Goal: Navigation & Orientation: Find specific page/section

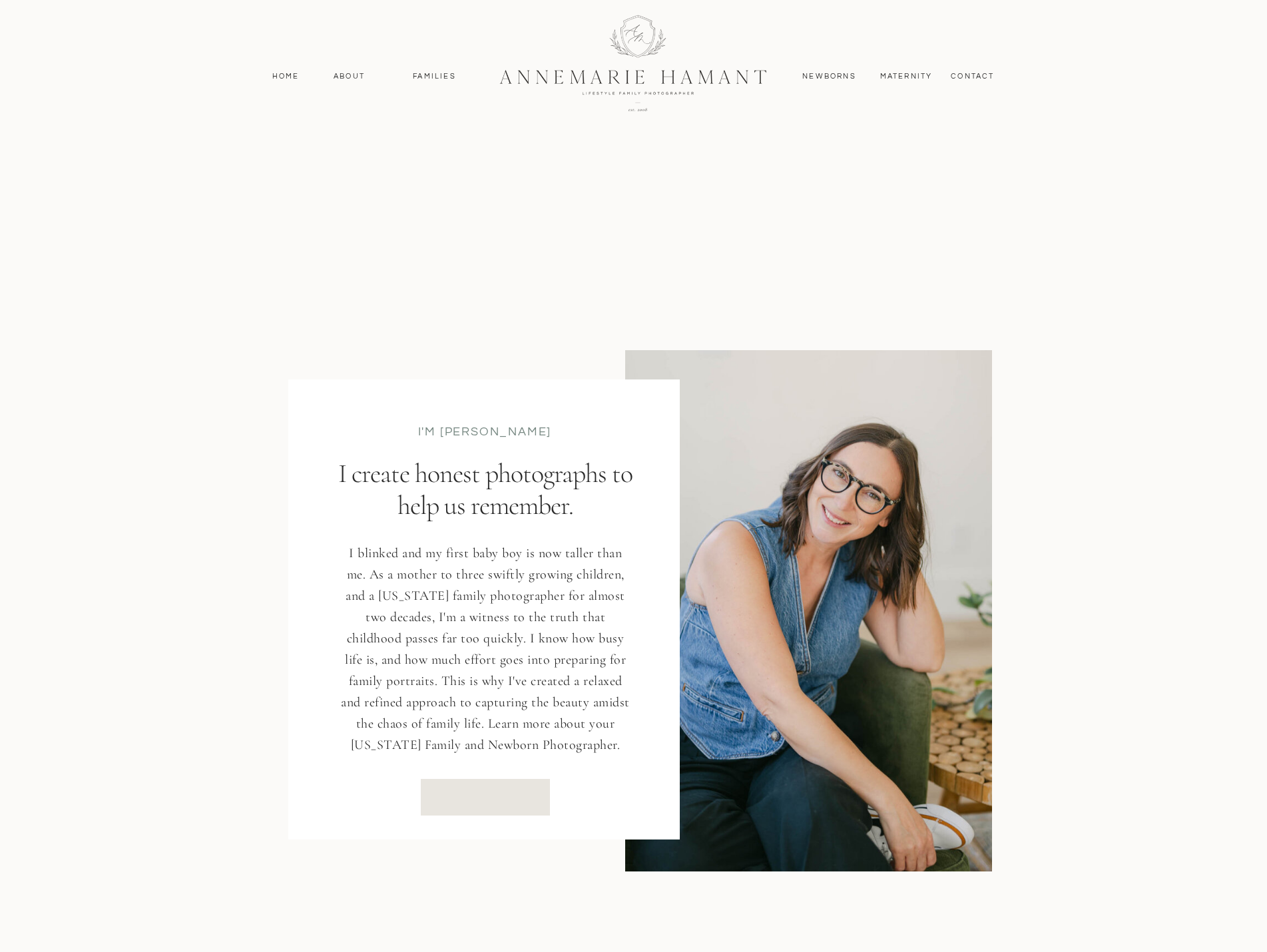
scroll to position [1597, 0]
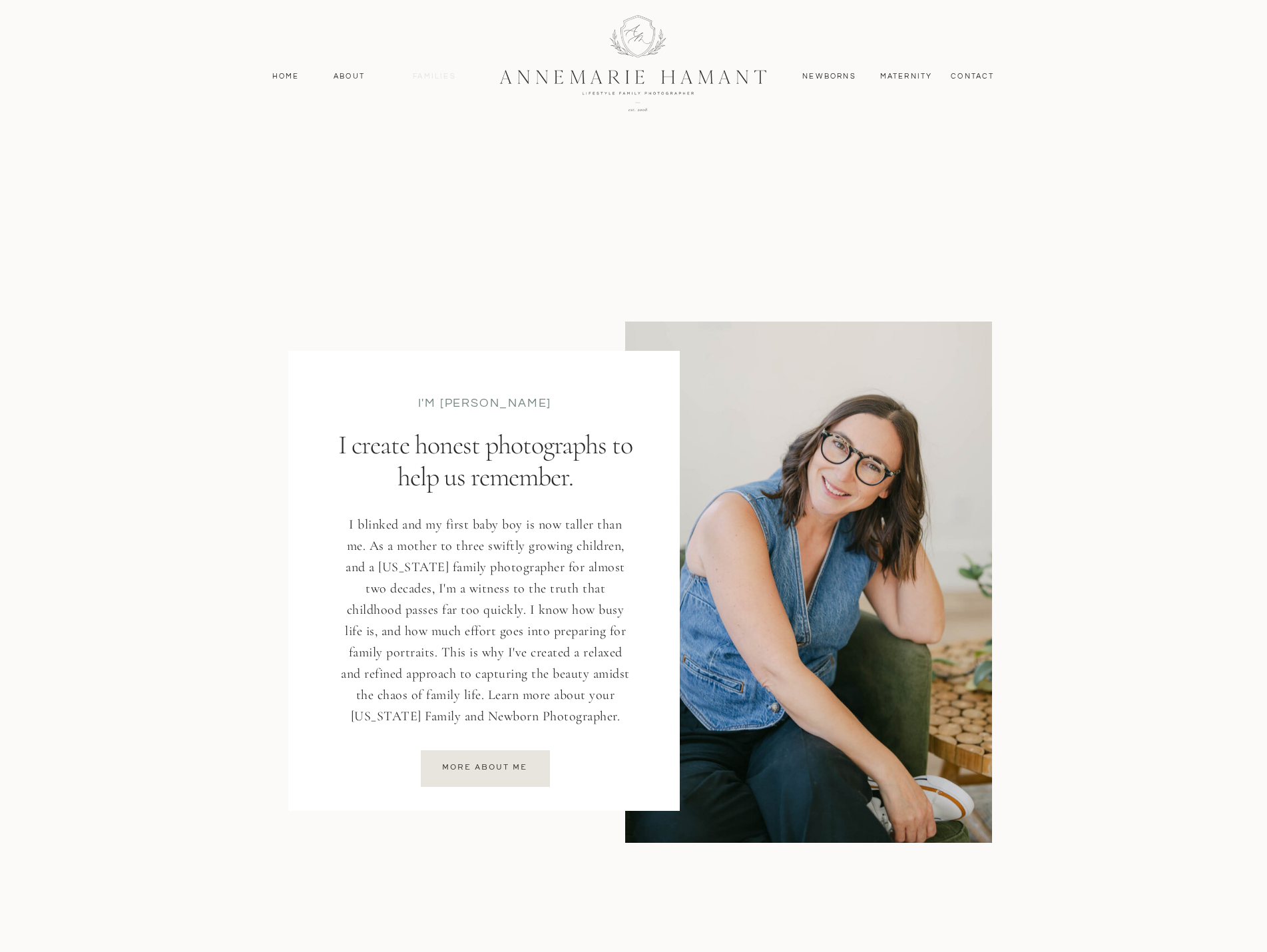
click at [439, 76] on nav "Families" at bounding box center [434, 76] width 60 height 12
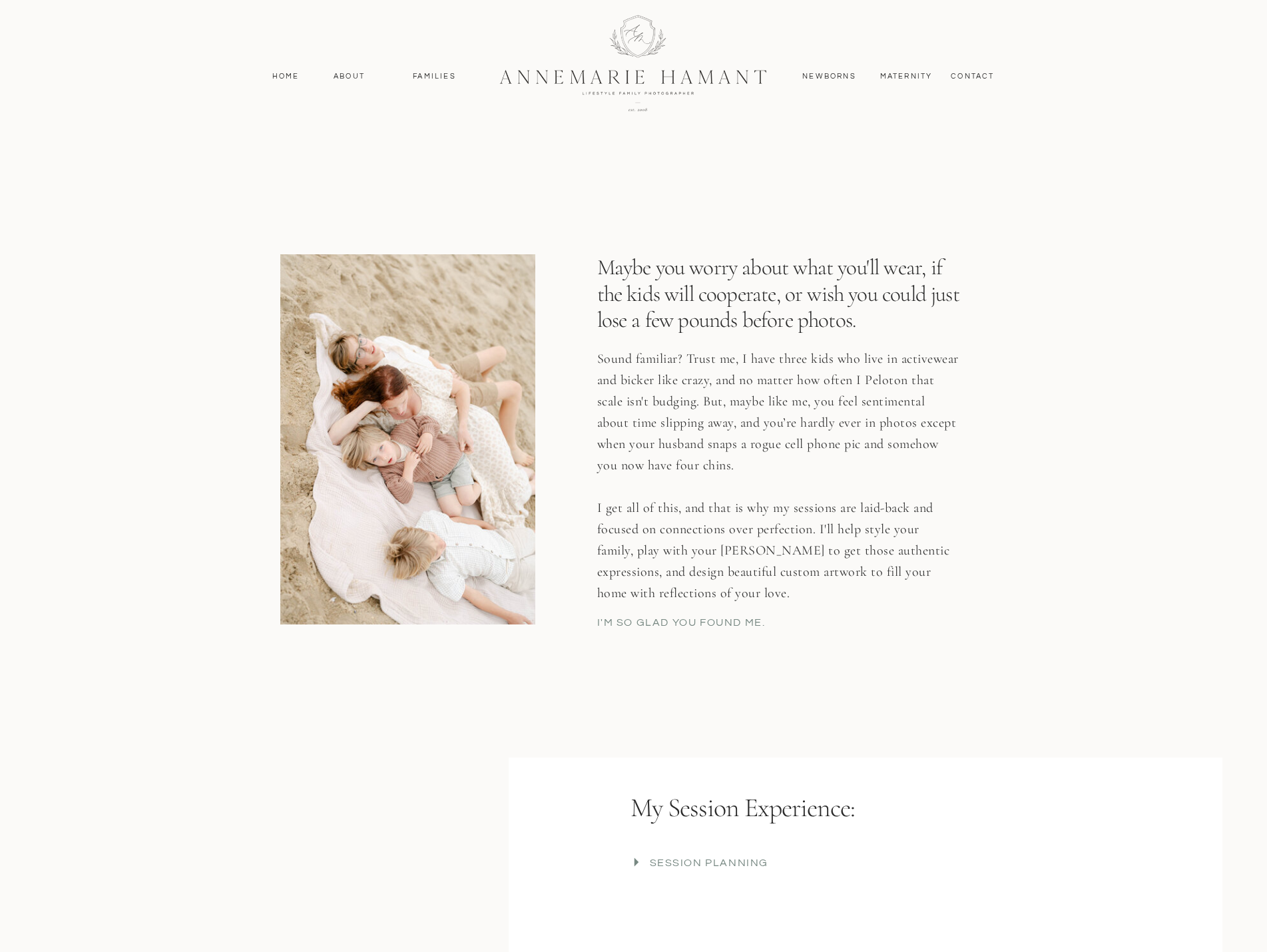
scroll to position [2396, 0]
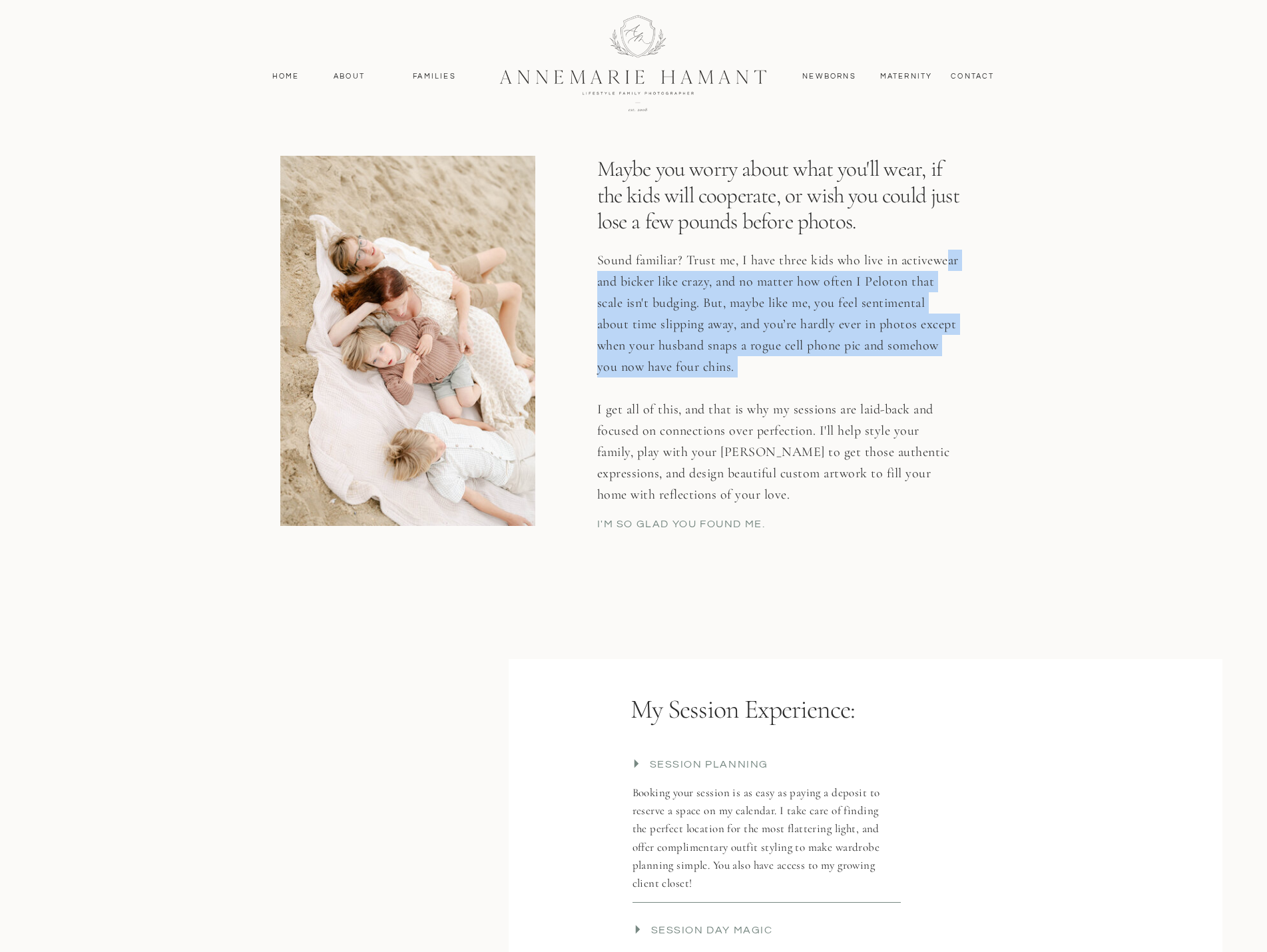
drag, startPoint x: 643, startPoint y: 288, endPoint x: 783, endPoint y: 400, distance: 179.3
click at [821, 386] on p "Sound familiar? Trust me, I have three kids who live in activewear and bicker l…" at bounding box center [777, 392] width 361 height 286
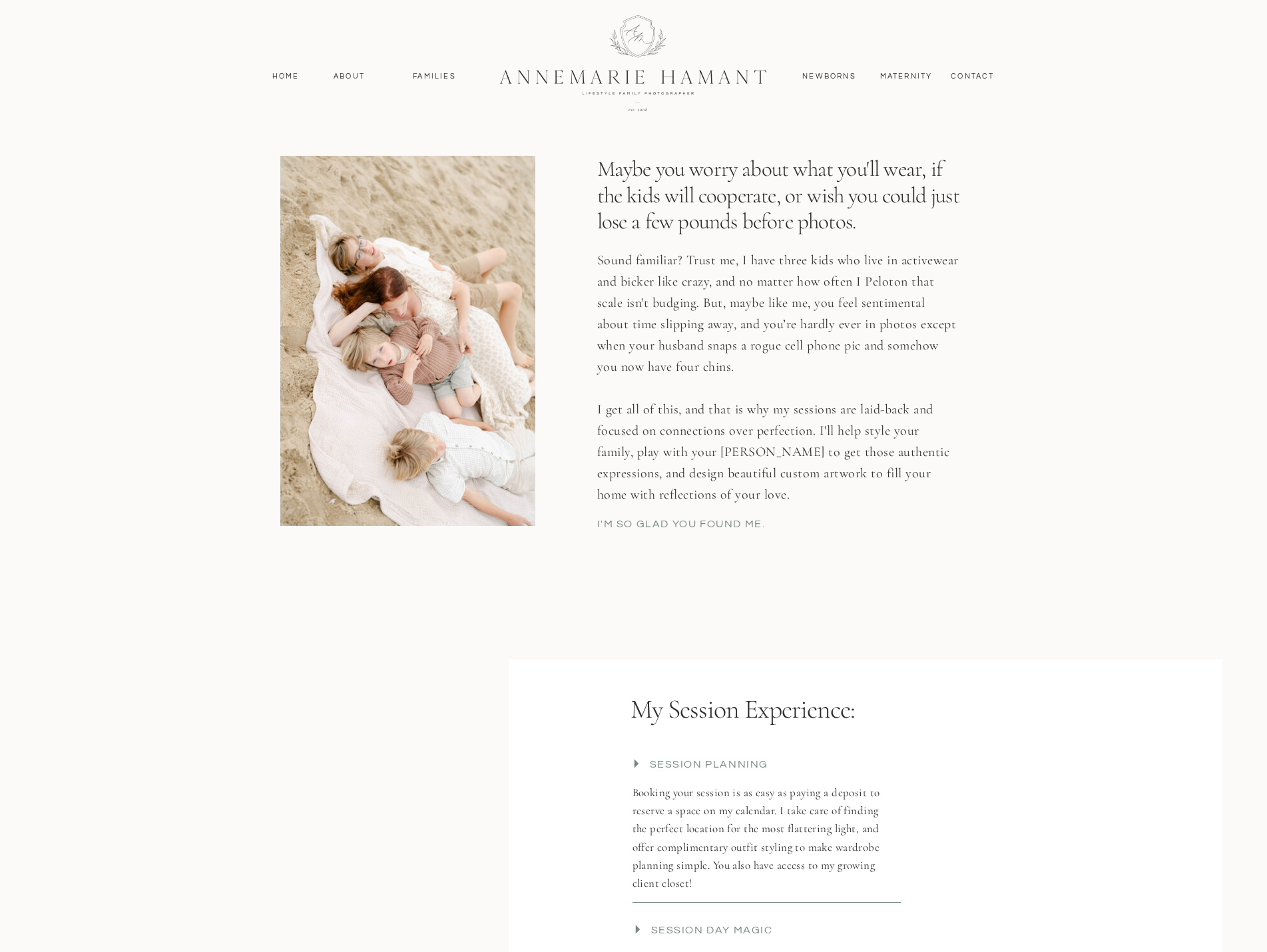
click at [653, 450] on p "Sound familiar? Trust me, I have three kids who live in activewear and bicker l…" at bounding box center [777, 392] width 361 height 286
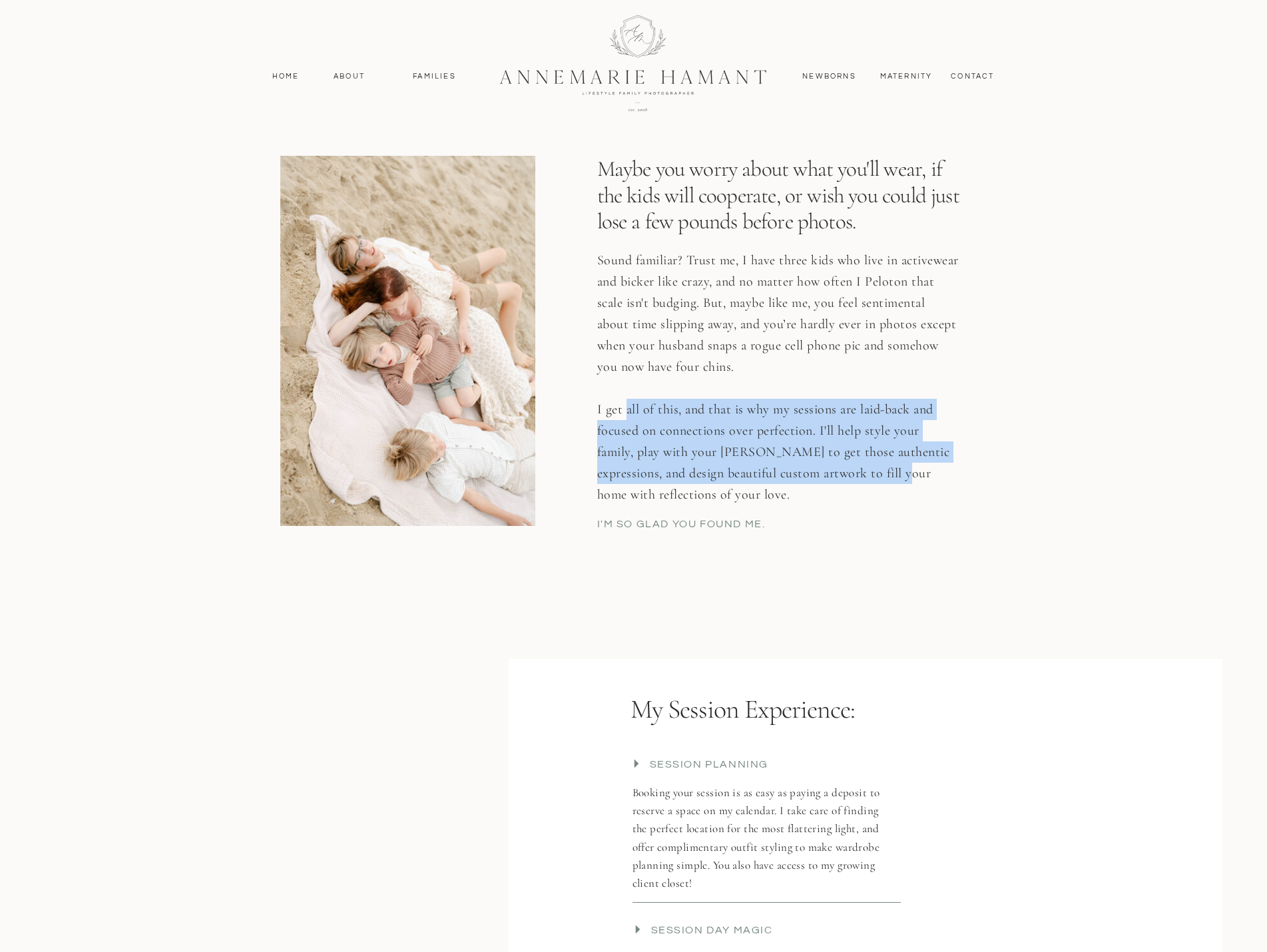
drag, startPoint x: 624, startPoint y: 404, endPoint x: 887, endPoint y: 463, distance: 269.5
click at [881, 466] on p "Sound familiar? Trust me, I have three kids who live in activewear and bicker l…" at bounding box center [777, 392] width 361 height 286
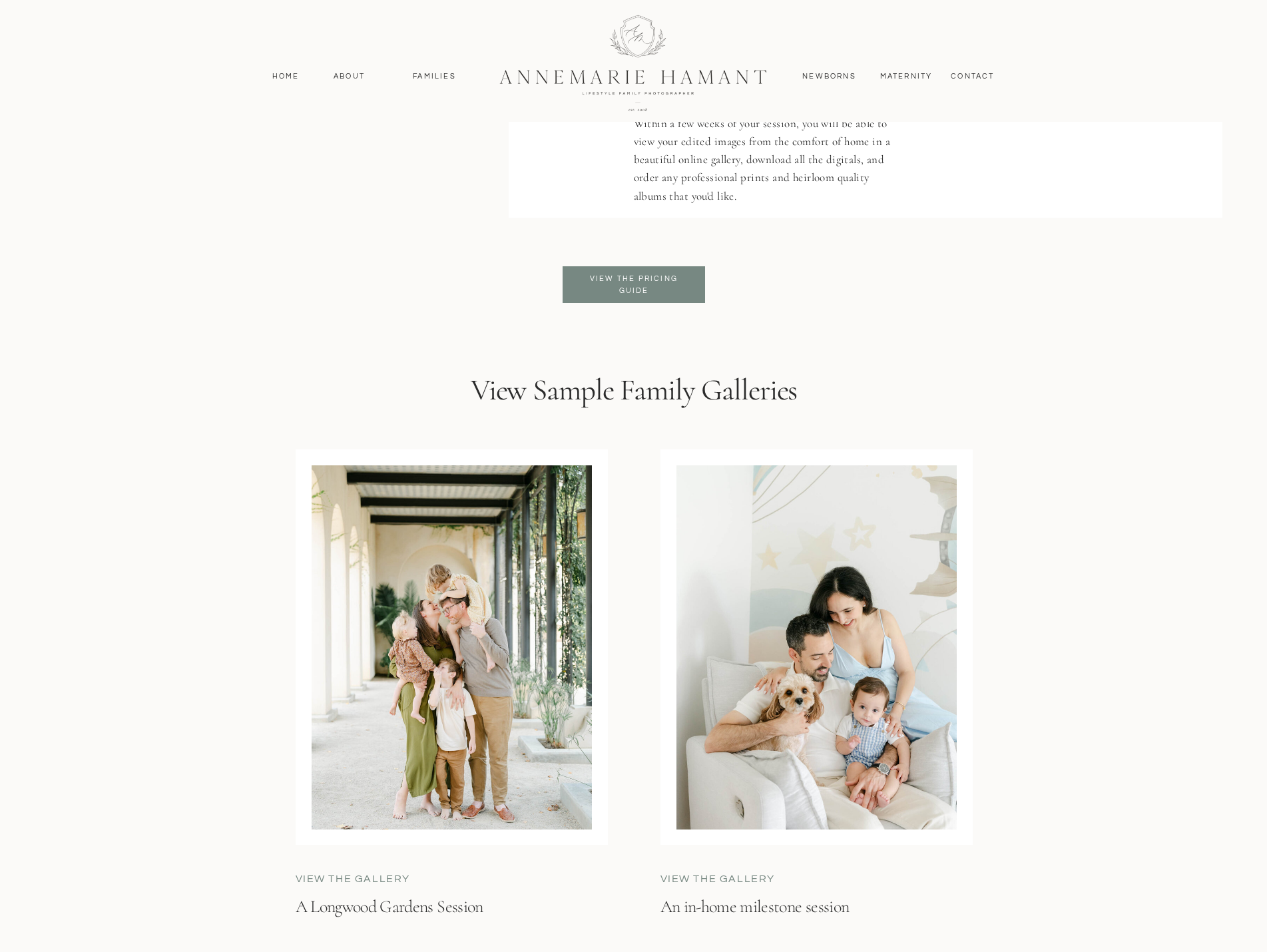
scroll to position [3328, 0]
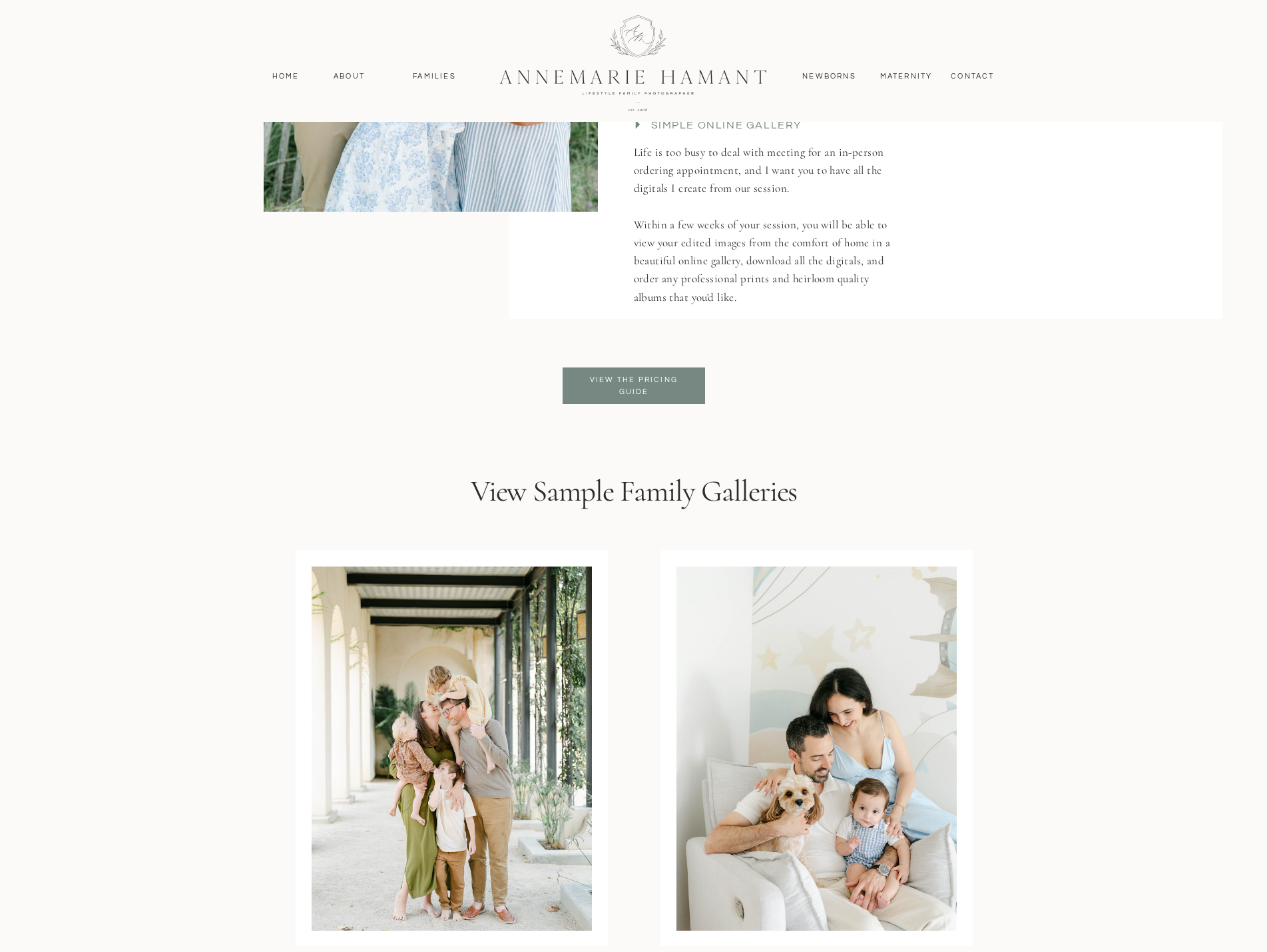
click at [570, 392] on div at bounding box center [634, 385] width 142 height 36
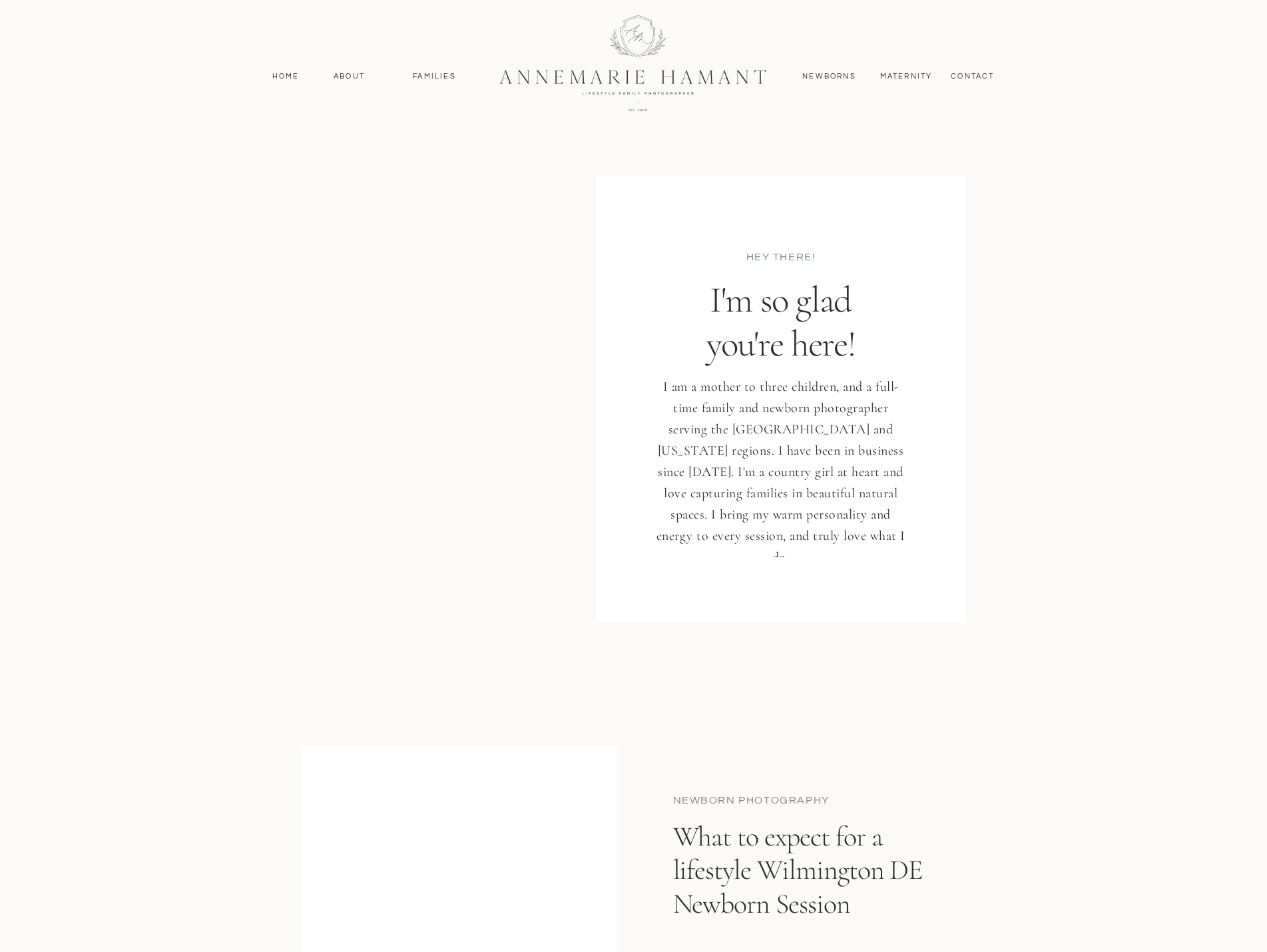
scroll to position [999, 0]
